Goal: Information Seeking & Learning: Understand process/instructions

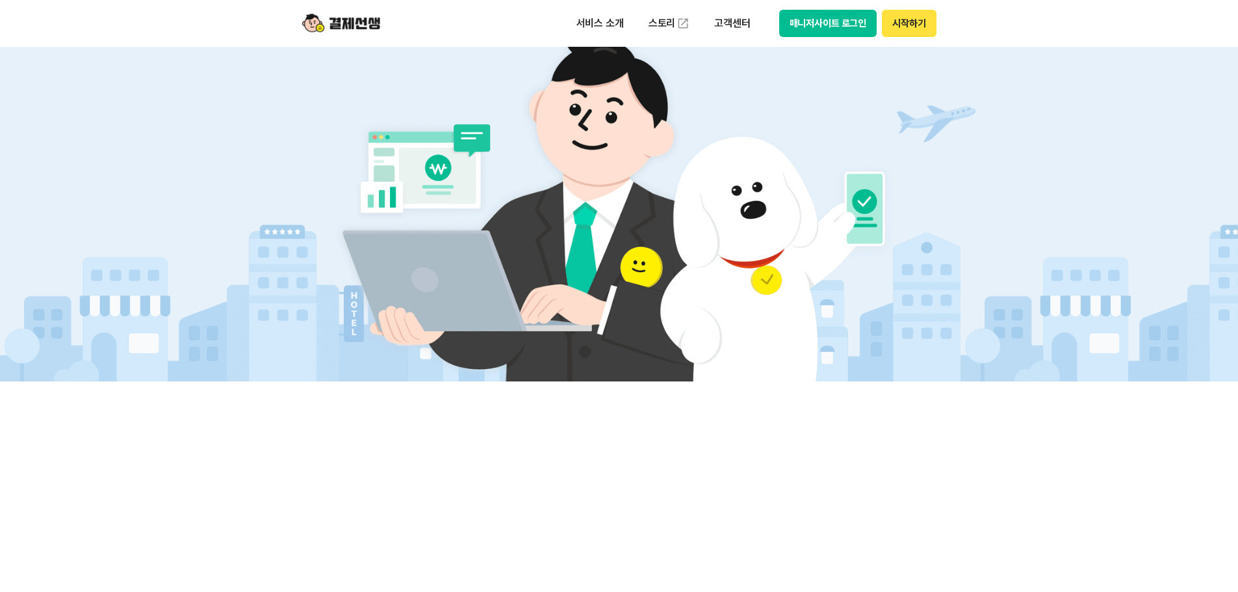
scroll to position [390, 0]
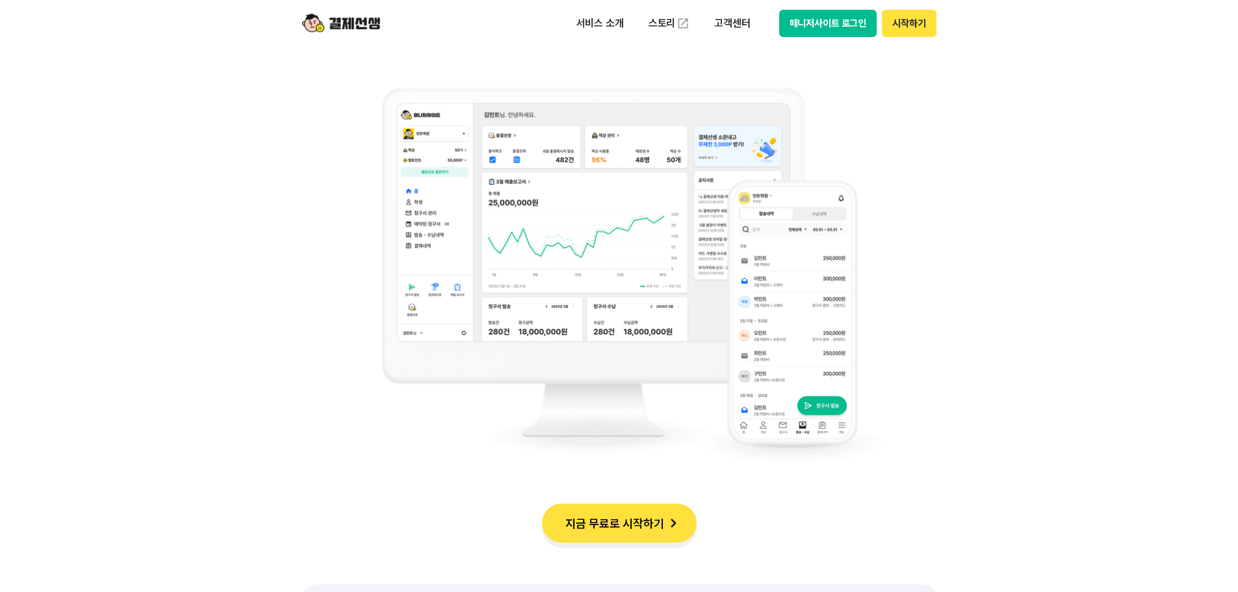
scroll to position [1040, 0]
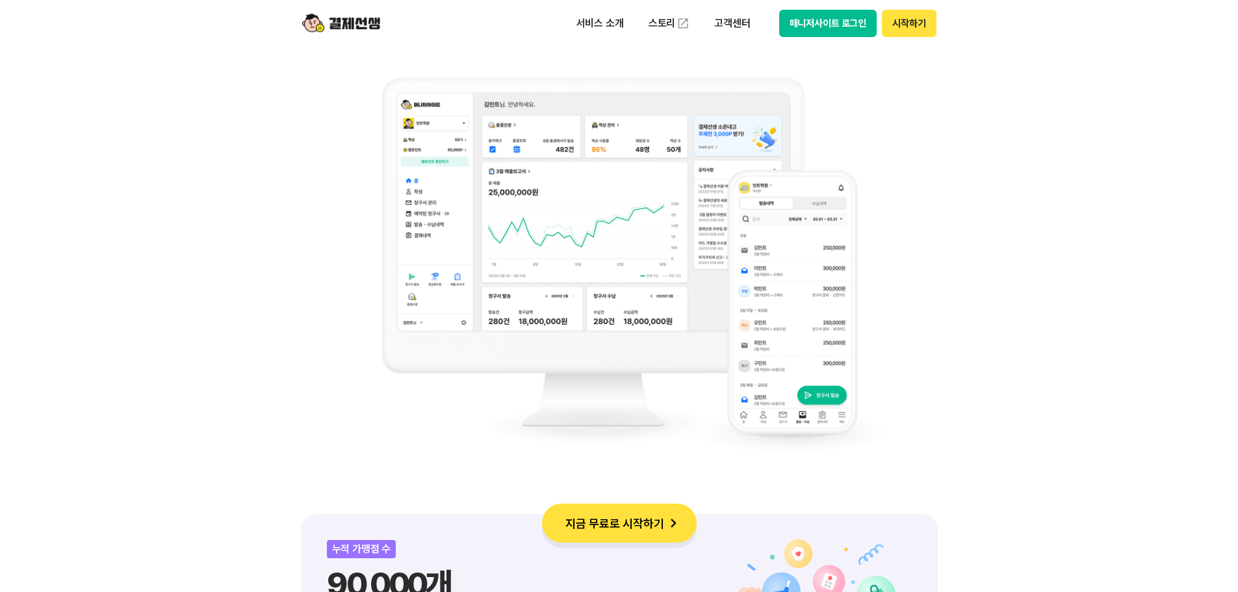
click at [644, 525] on button "지금 무료로 시작하기" at bounding box center [619, 523] width 155 height 39
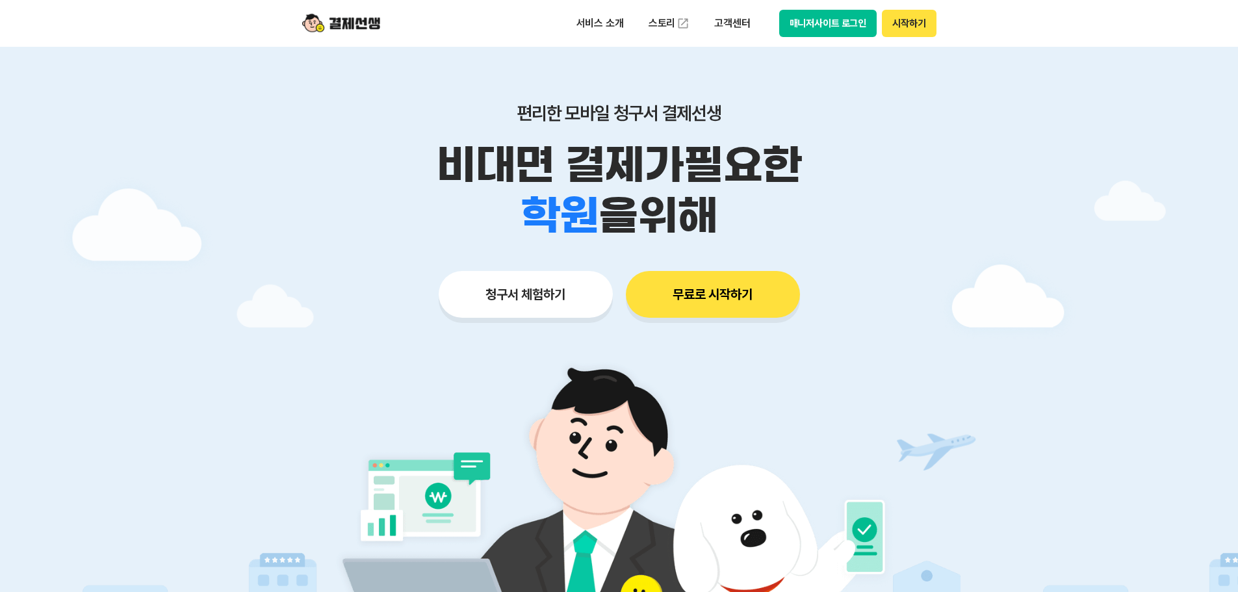
scroll to position [0, 0]
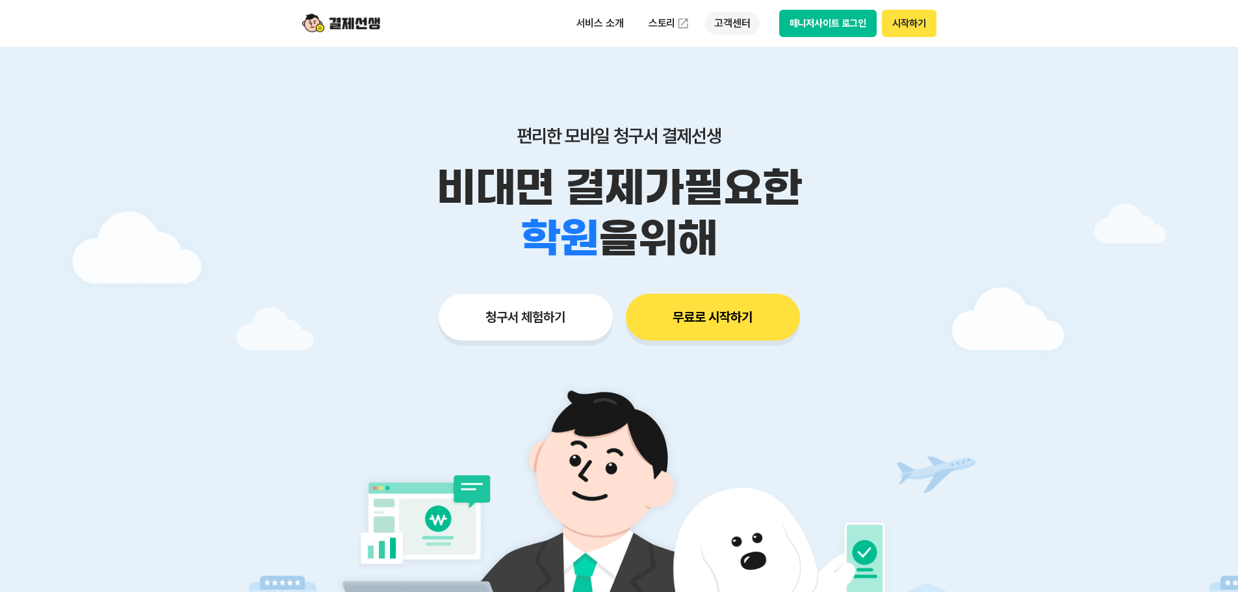
click at [737, 25] on p "고객센터" at bounding box center [732, 23] width 54 height 23
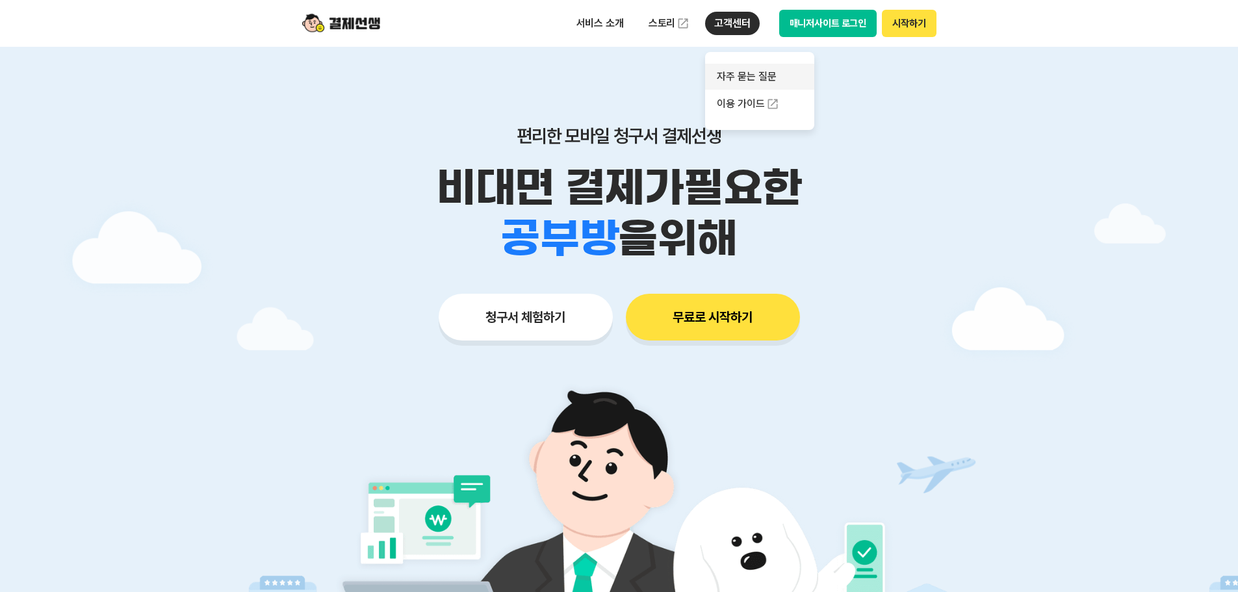
click at [756, 77] on link "자주 묻는 질문" at bounding box center [759, 77] width 109 height 26
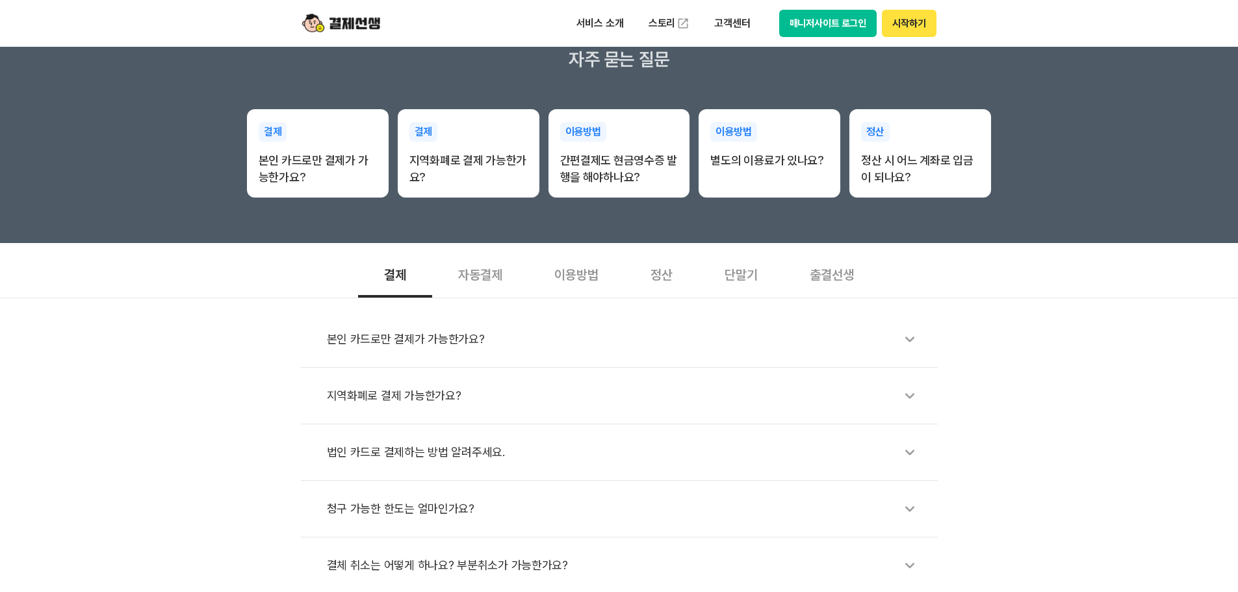
scroll to position [260, 0]
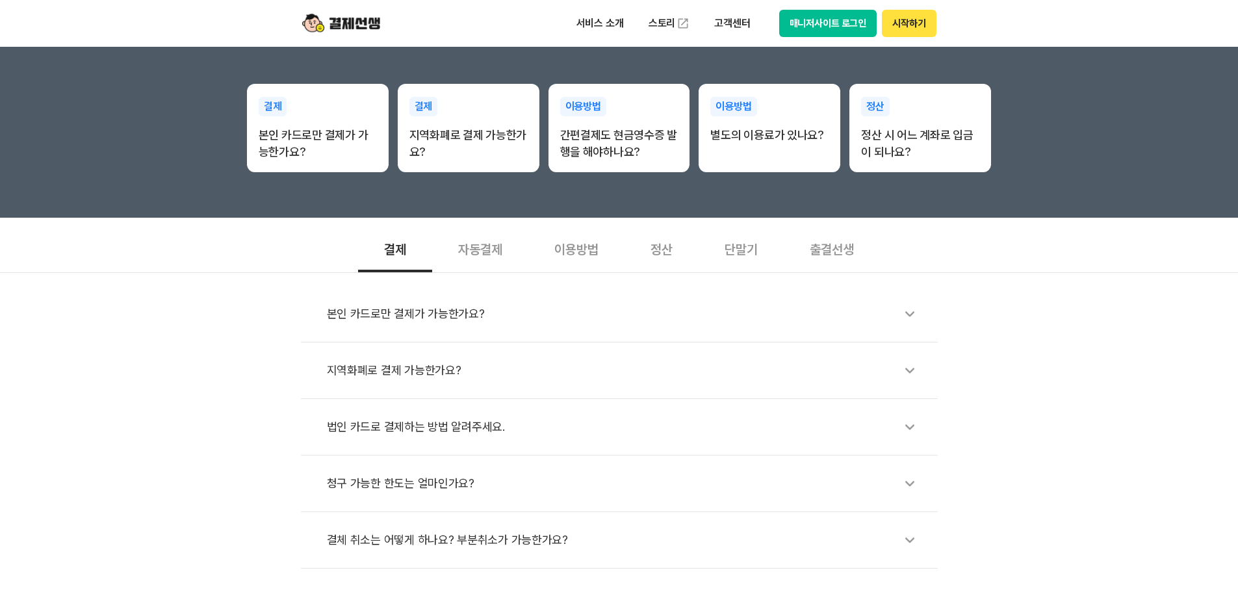
click at [489, 253] on div "자동결제" at bounding box center [480, 248] width 96 height 48
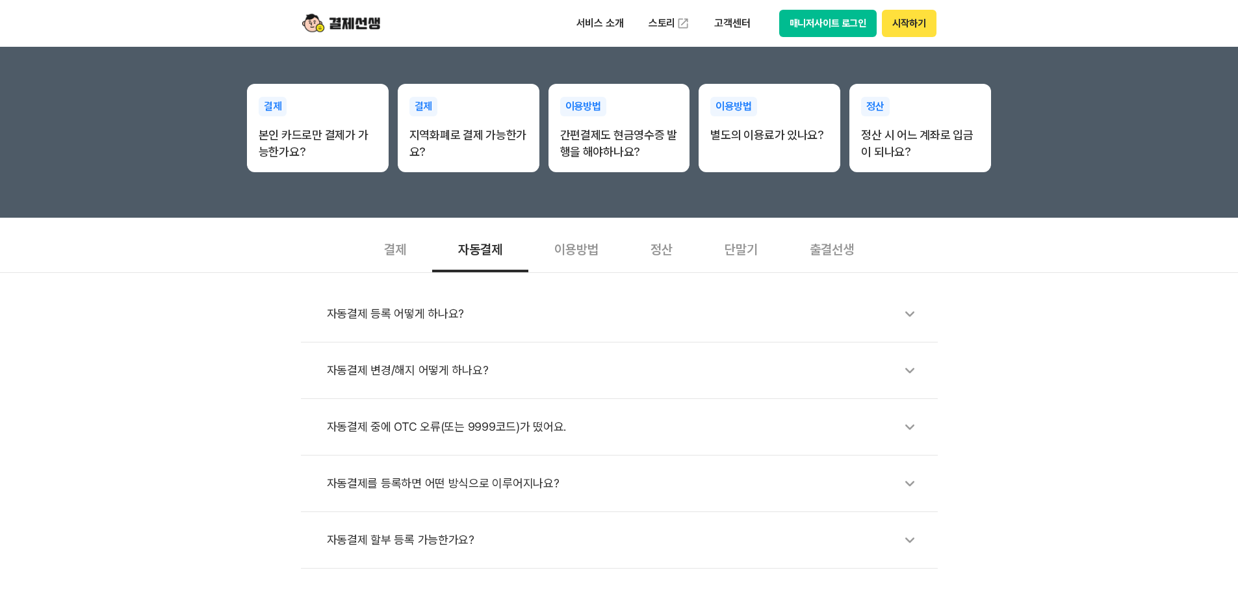
click at [444, 371] on div "자동결제 변경/해지 어떻게 하나요?" at bounding box center [626, 370] width 598 height 30
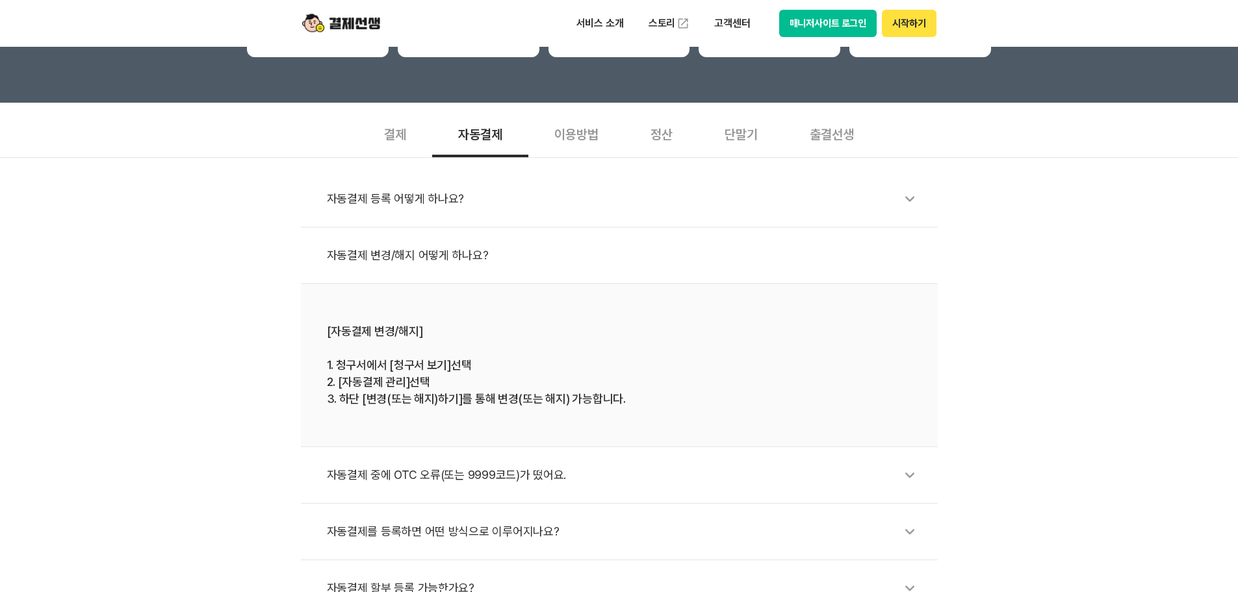
scroll to position [390, 0]
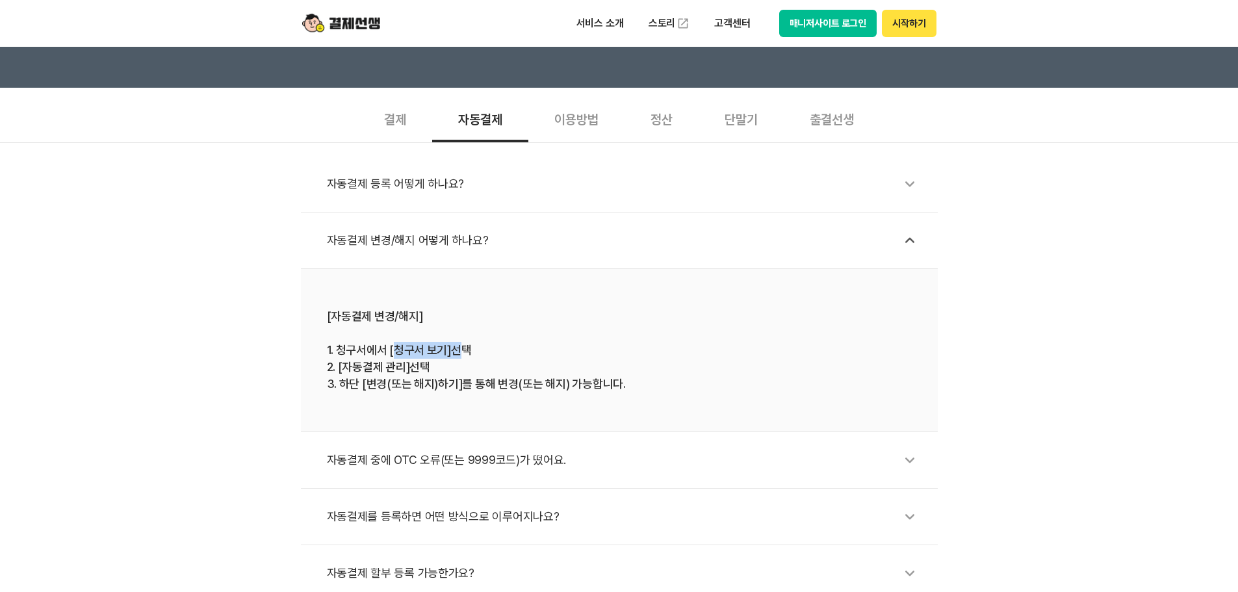
drag, startPoint x: 396, startPoint y: 351, endPoint x: 457, endPoint y: 352, distance: 61.7
click at [457, 352] on div "[자동결제 변경/해지] 1. 청구서에서 [청구서 보기]선택 2. [자동결제 관리]선택 3. 하단 [변경(또는 해지)하기]를 통해 변경(또는 해…" at bounding box center [619, 350] width 585 height 84
drag, startPoint x: 378, startPoint y: 372, endPoint x: 437, endPoint y: 368, distance: 58.6
click at [437, 368] on div "[자동결제 변경/해지] 1. 청구서에서 [청구서 보기]선택 2. [자동결제 관리]선택 3. 하단 [변경(또는 해지)하기]를 통해 변경(또는 해…" at bounding box center [619, 350] width 585 height 84
drag, startPoint x: 363, startPoint y: 387, endPoint x: 680, endPoint y: 391, distance: 317.2
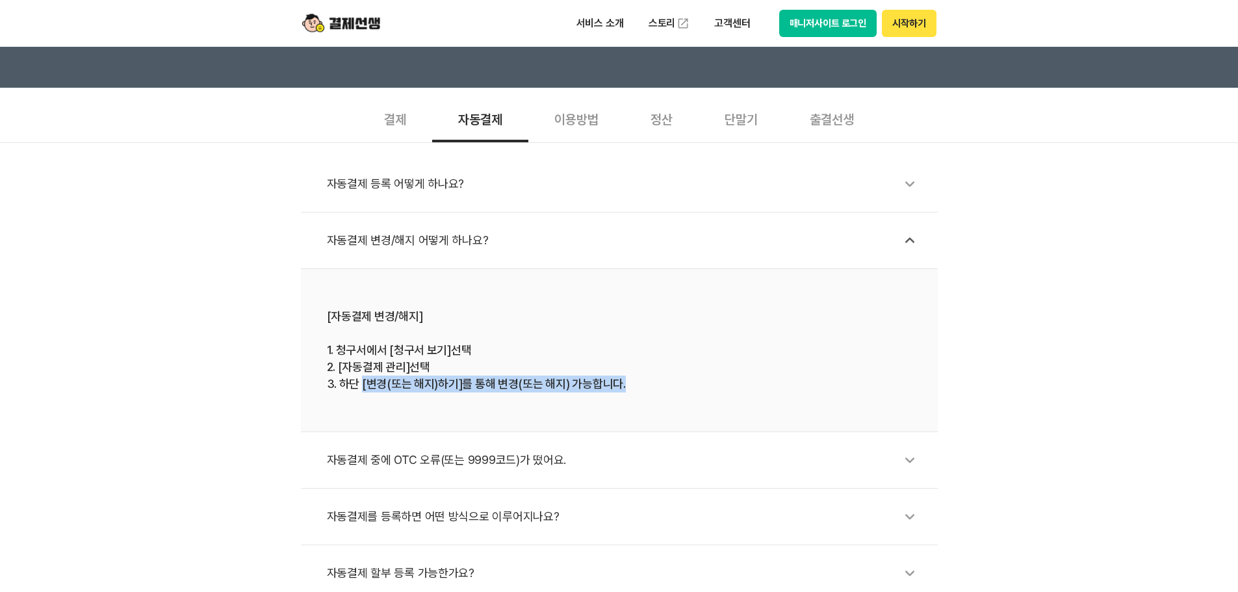
click at [639, 388] on div "[자동결제 변경/해지] 1. 청구서에서 [청구서 보기]선택 2. [자동결제 관리]선택 3. 하단 [변경(또는 해지)하기]를 통해 변경(또는 해…" at bounding box center [619, 350] width 585 height 84
click at [682, 391] on div "[자동결제 변경/해지] 1. 청구서에서 [청구서 보기]선택 2. [자동결제 관리]선택 3. 하단 [변경(또는 해지)하기]를 통해 변경(또는 해…" at bounding box center [619, 350] width 585 height 84
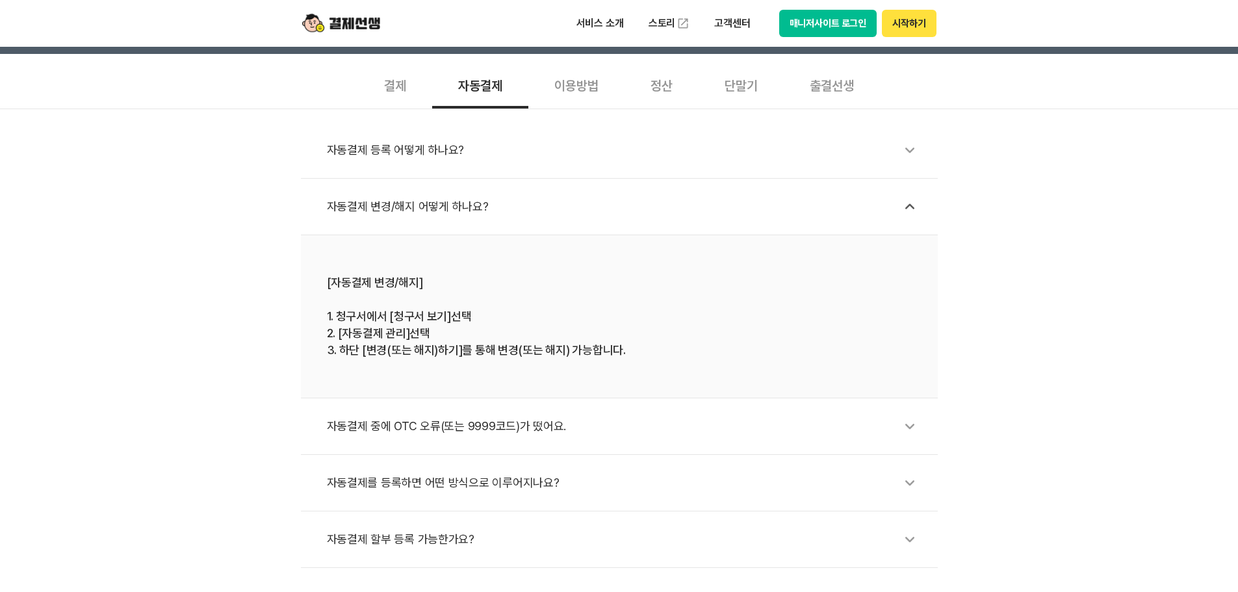
scroll to position [359, 0]
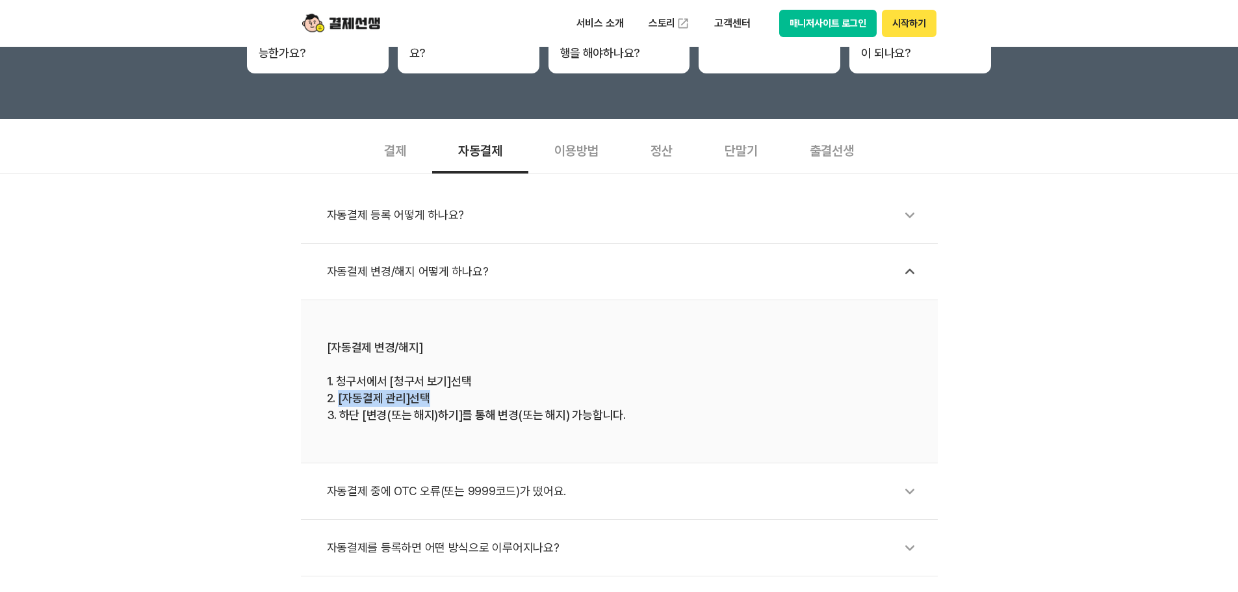
drag, startPoint x: 338, startPoint y: 402, endPoint x: 476, endPoint y: 402, distance: 137.8
click at [476, 402] on div "[자동결제 변경/해지] 1. 청구서에서 [청구서 보기]선택 2. [자동결제 관리]선택 3. 하단 [변경(또는 해지)하기]를 통해 변경(또는 해…" at bounding box center [619, 381] width 585 height 84
drag, startPoint x: 340, startPoint y: 415, endPoint x: 717, endPoint y: 416, distance: 377.6
click at [658, 415] on div "[자동결제 변경/해지] 1. 청구서에서 [청구서 보기]선택 2. [자동결제 관리]선택 3. 하단 [변경(또는 해지)하기]를 통해 변경(또는 해…" at bounding box center [619, 381] width 585 height 84
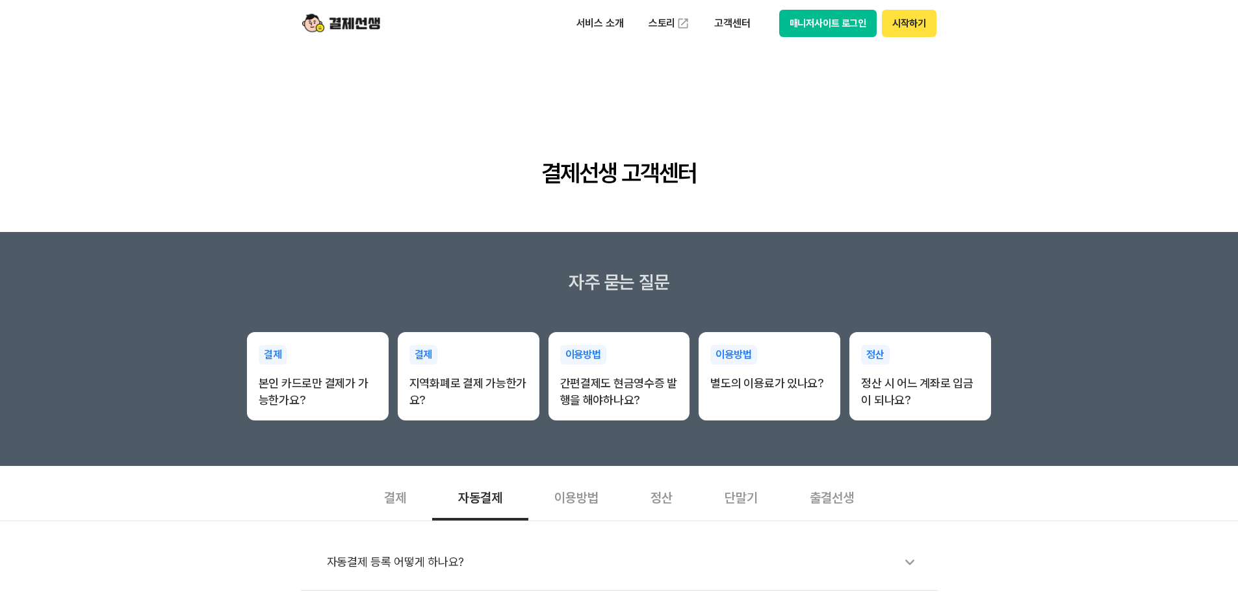
scroll to position [0, 0]
